Goal: Find specific fact

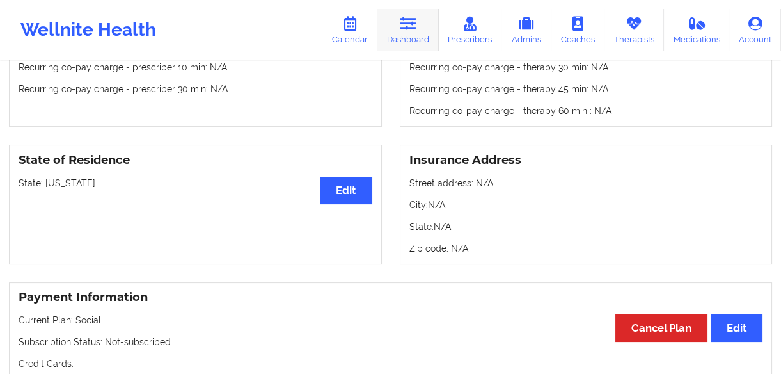
drag, startPoint x: 404, startPoint y: 31, endPoint x: 416, endPoint y: 48, distance: 20.8
click at [404, 31] on link "Dashboard" at bounding box center [407, 30] width 61 height 42
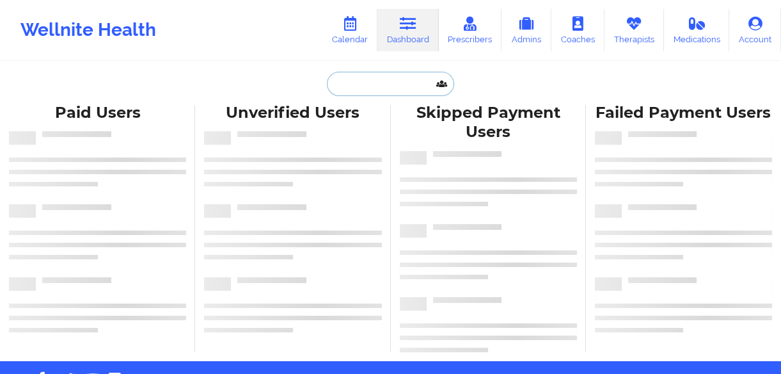
click at [387, 76] on input "text" at bounding box center [390, 84] width 127 height 24
paste input "ELIZABETH BULLA"
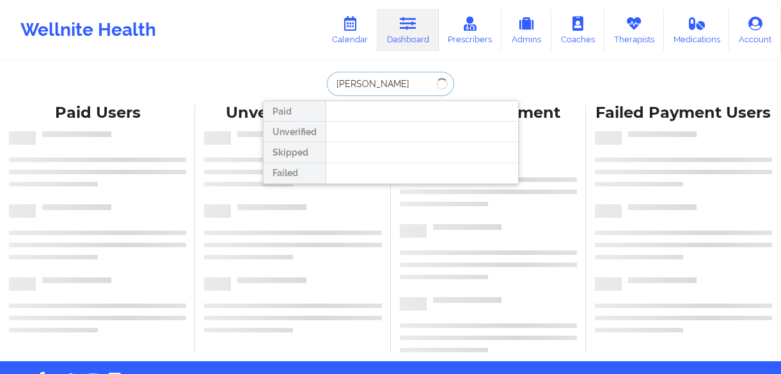
type input "ELIZABETH BULLA"
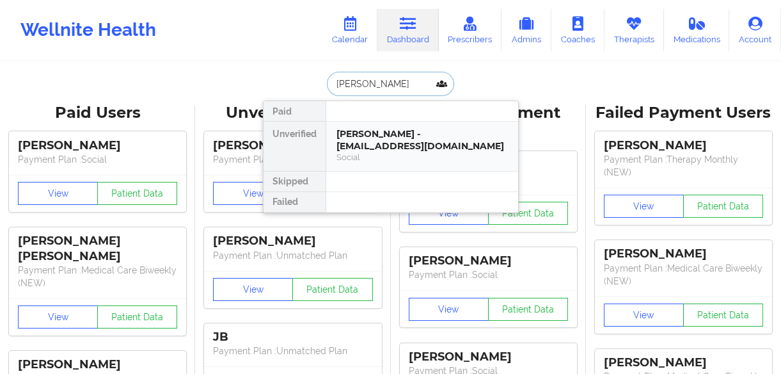
click at [375, 139] on div "ELIZABETH BULLA - lizzybulla01@gmail.com" at bounding box center [422, 140] width 171 height 24
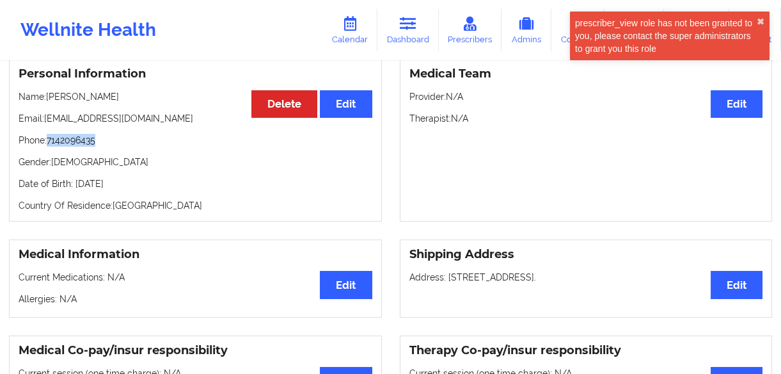
scroll to position [120, 0]
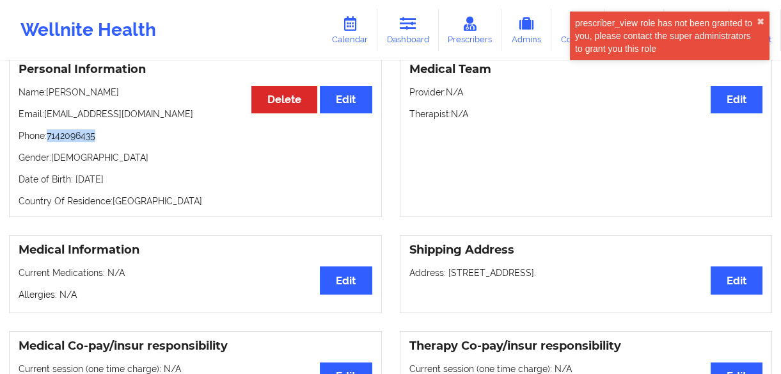
drag, startPoint x: 98, startPoint y: 136, endPoint x: 49, endPoint y: 131, distance: 48.8
click at [49, 131] on div "Personal Information Edit Delete Name: ELIZABETH BULLA Email: lizzybulla01@gmai…" at bounding box center [195, 135] width 373 height 163
copy p "7142096435"
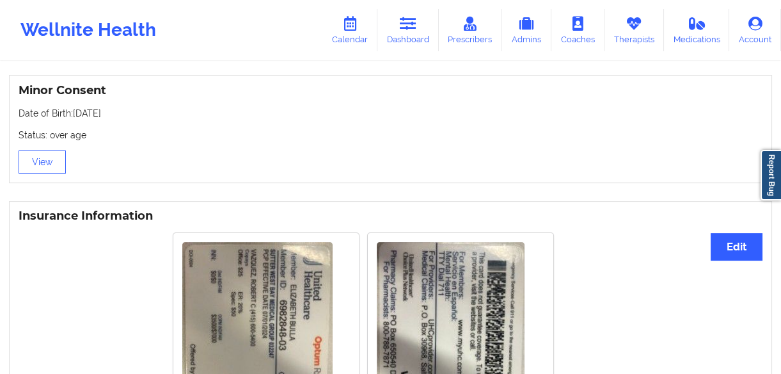
scroll to position [815, 0]
drag, startPoint x: 109, startPoint y: 109, endPoint x: 73, endPoint y: 115, distance: 37.0
click at [73, 115] on div "Minor Consent Date of Birth: 12/10/2001 Status: over age View" at bounding box center [390, 128] width 763 height 108
copy p "12/10/2001"
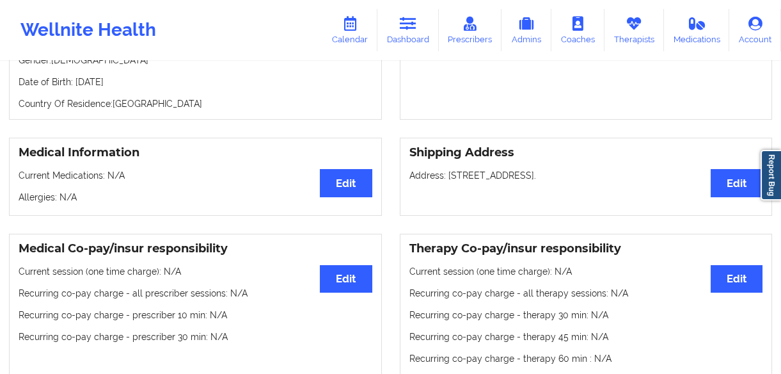
scroll to position [1, 0]
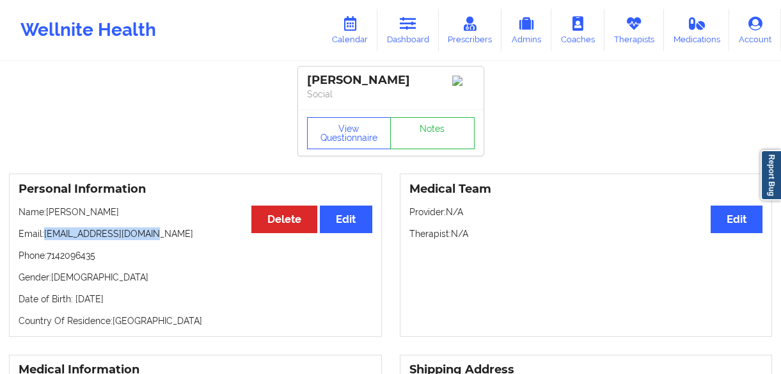
drag, startPoint x: 147, startPoint y: 239, endPoint x: 45, endPoint y: 232, distance: 101.3
click at [45, 232] on p "Email: lizzybulla01@gmail.com" at bounding box center [196, 233] width 354 height 13
copy p "lizzybulla01@gmail.com"
click at [107, 251] on div "Personal Information Edit Delete Name: ELIZABETH BULLA Email: lizzybulla01@gmai…" at bounding box center [195, 254] width 373 height 163
drag, startPoint x: 103, startPoint y: 258, endPoint x: 47, endPoint y: 257, distance: 55.7
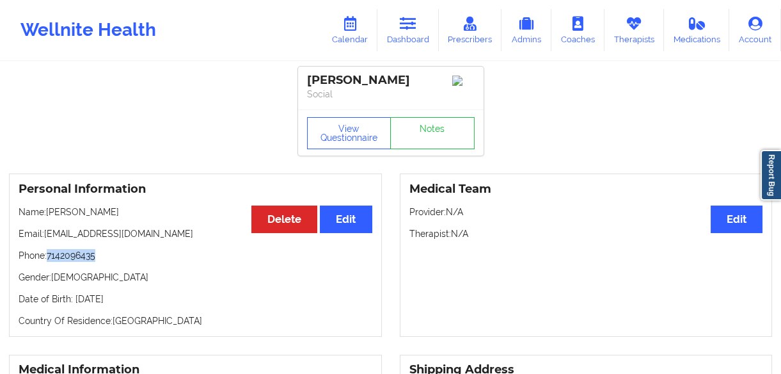
click at [47, 257] on p "Phone: 7142096435" at bounding box center [196, 255] width 354 height 13
copy p "7142096435"
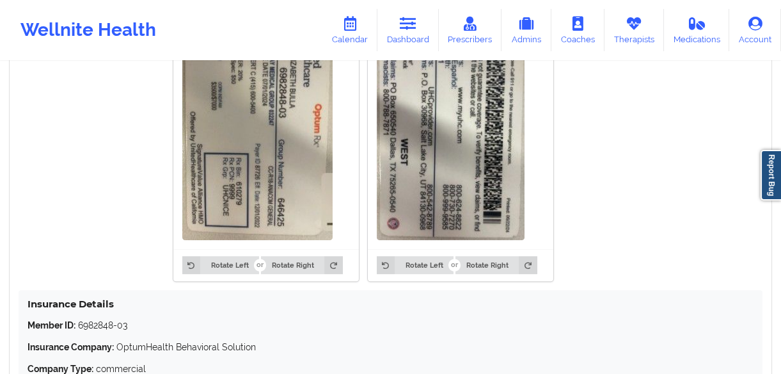
scroll to position [1164, 0]
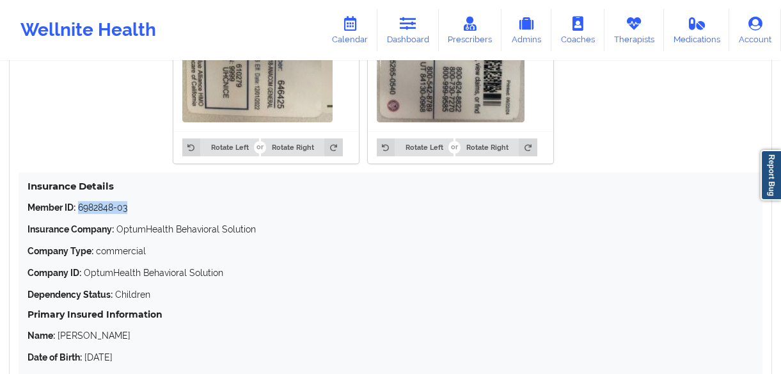
drag, startPoint x: 164, startPoint y: 211, endPoint x: 80, endPoint y: 210, distance: 84.5
click at [80, 210] on p "Member ID: 6982848-03" at bounding box center [391, 207] width 726 height 13
copy p "6982848-03"
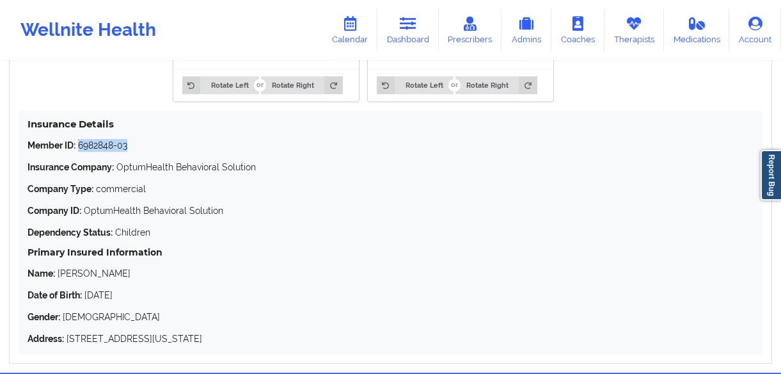
scroll to position [1280, 0]
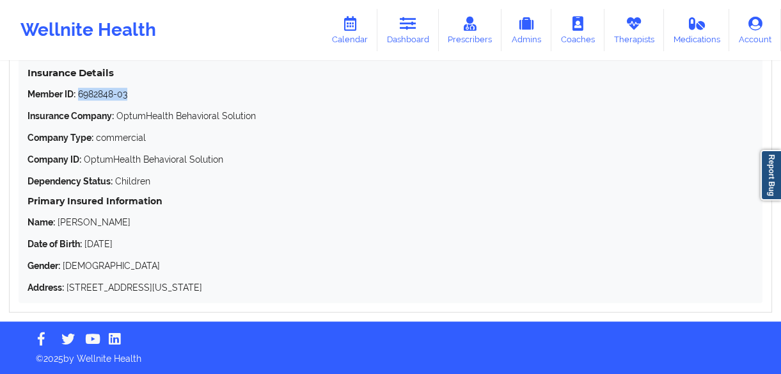
drag, startPoint x: 151, startPoint y: 237, endPoint x: 87, endPoint y: 244, distance: 64.4
click at [87, 244] on p "Date of Birth: 12/10/2001" at bounding box center [391, 243] width 726 height 13
copy p "12/10/2001"
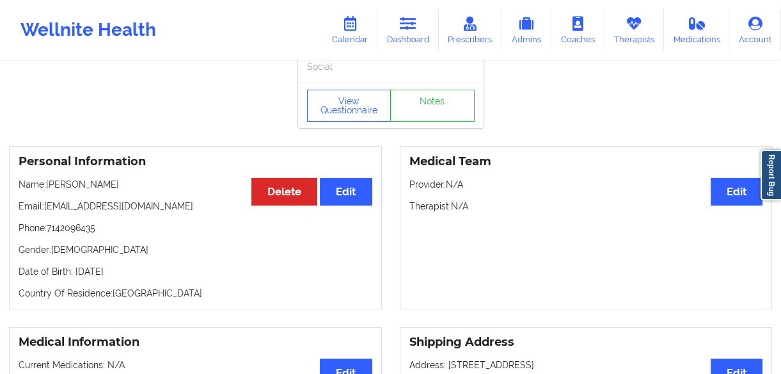
scroll to position [0, 0]
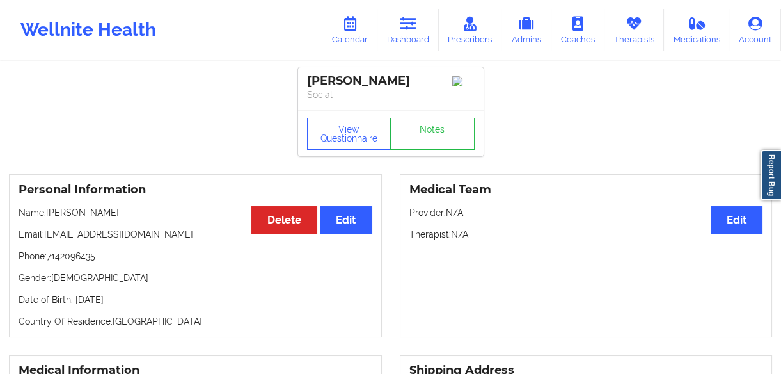
drag, startPoint x: 418, startPoint y: 83, endPoint x: 287, endPoint y: 70, distance: 131.8
copy div "ELIZABETH BULLA"
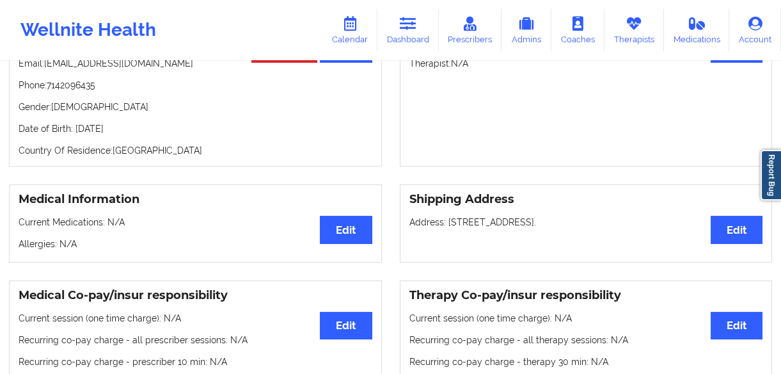
scroll to position [174, 0]
